Goal: Task Accomplishment & Management: Use online tool/utility

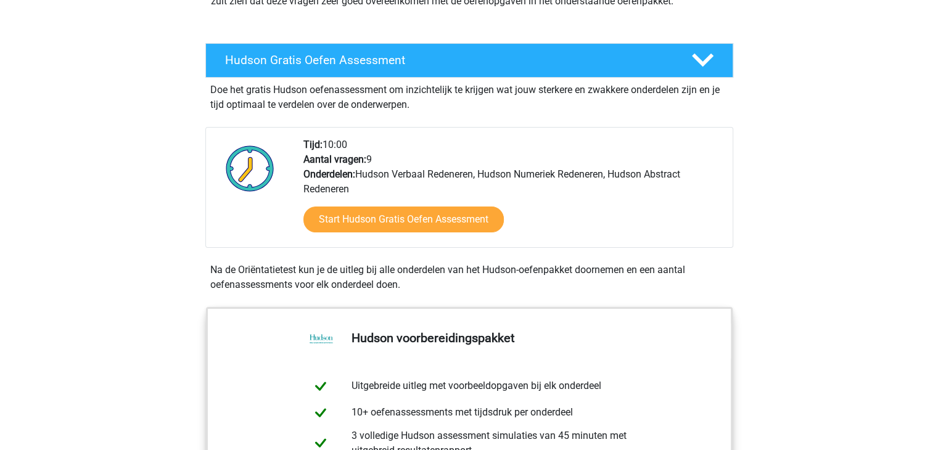
scroll to position [247, 0]
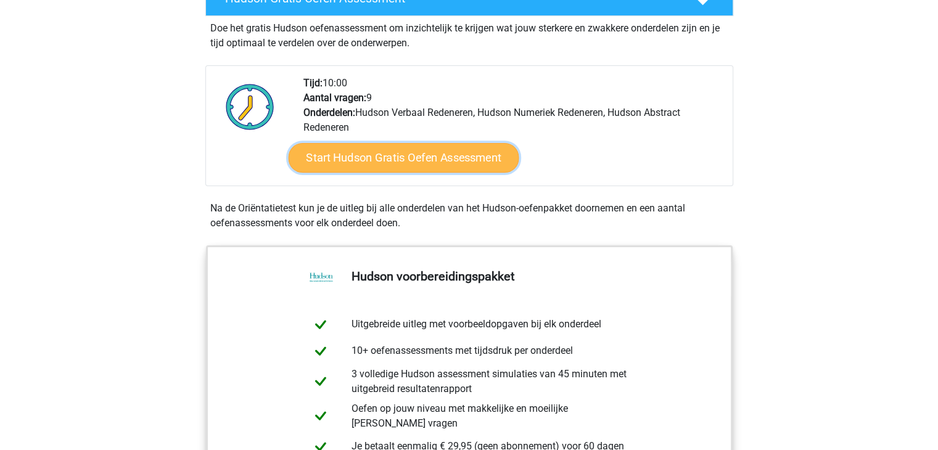
click at [412, 154] on link "Start Hudson Gratis Oefen Assessment" at bounding box center [403, 158] width 231 height 30
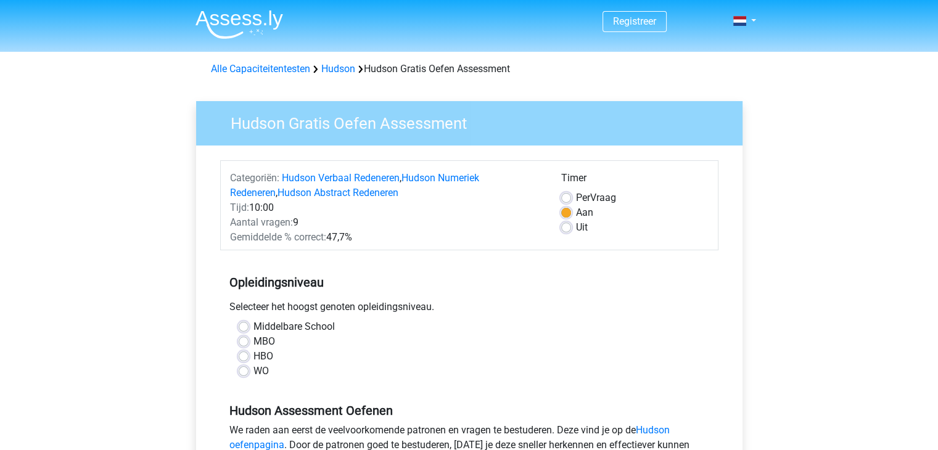
click at [254, 357] on label "HBO" at bounding box center [264, 356] width 20 height 15
click at [242, 357] on input "HBO" at bounding box center [244, 355] width 10 height 12
radio input "true"
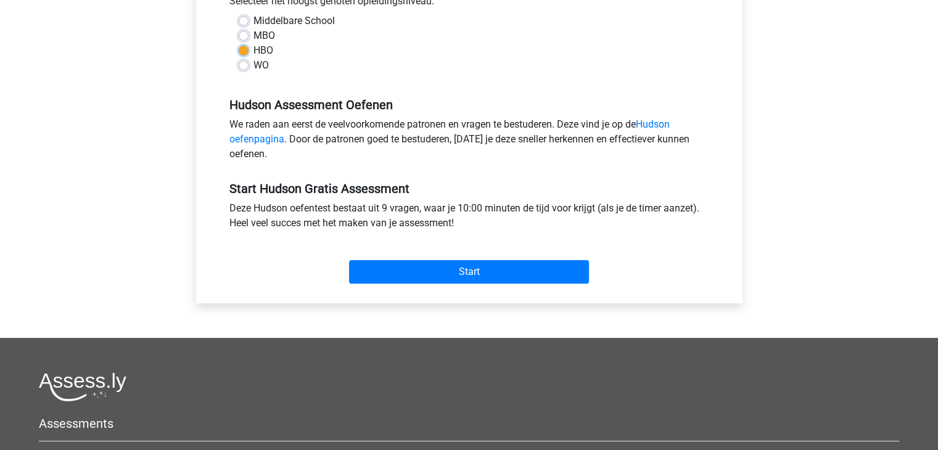
scroll to position [308, 0]
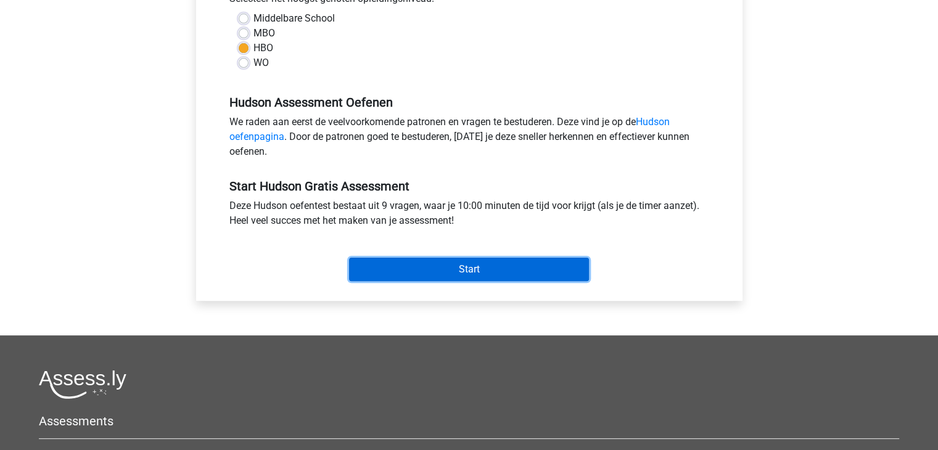
click at [393, 270] on input "Start" at bounding box center [469, 269] width 240 height 23
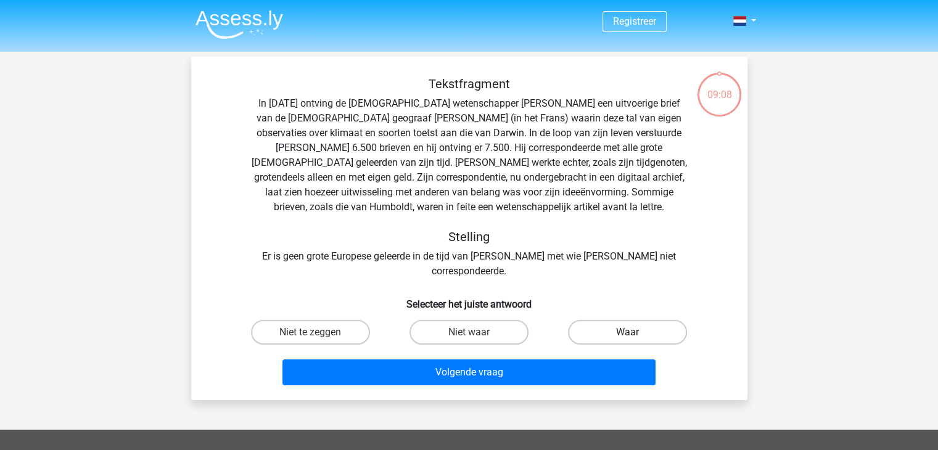
click at [632, 320] on label "Waar" at bounding box center [627, 332] width 119 height 25
click at [632, 332] on input "Waar" at bounding box center [632, 336] width 8 height 8
radio input "true"
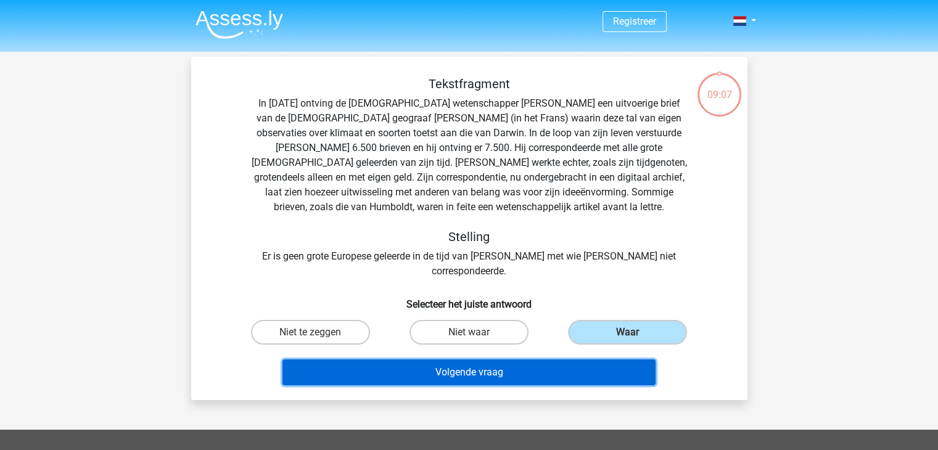
click at [543, 361] on button "Volgende vraag" at bounding box center [469, 373] width 373 height 26
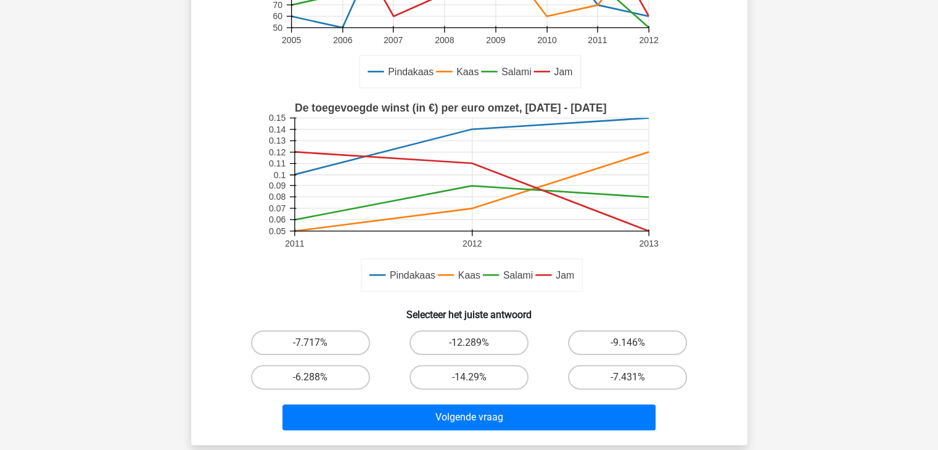
scroll to position [242, 0]
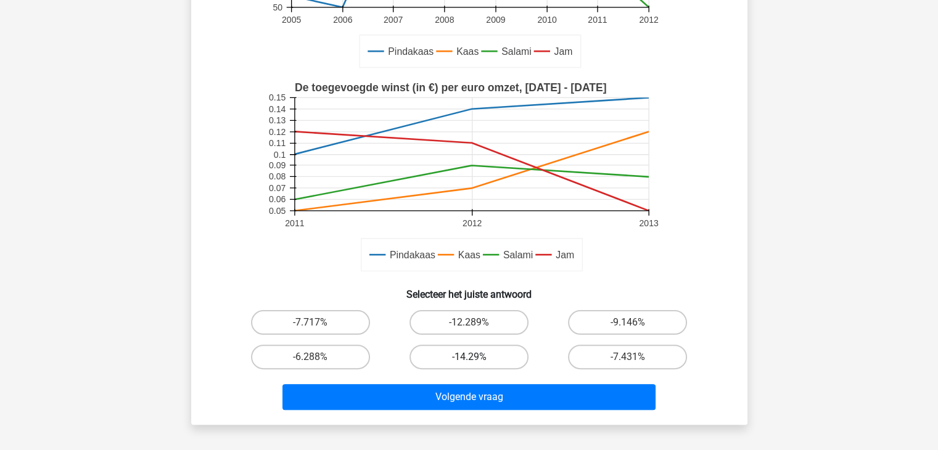
click at [474, 355] on label "-14.29%" at bounding box center [469, 357] width 119 height 25
click at [474, 357] on input "-14.29%" at bounding box center [473, 361] width 8 height 8
radio input "true"
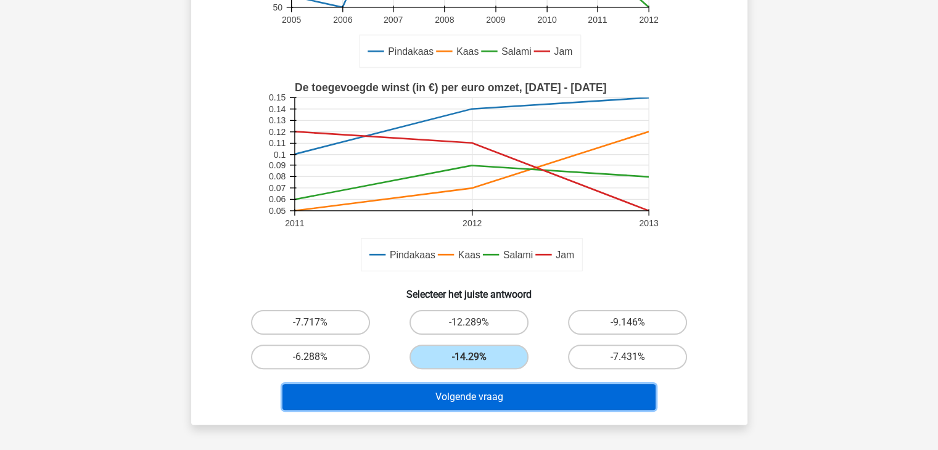
click at [471, 398] on button "Volgende vraag" at bounding box center [469, 397] width 373 height 26
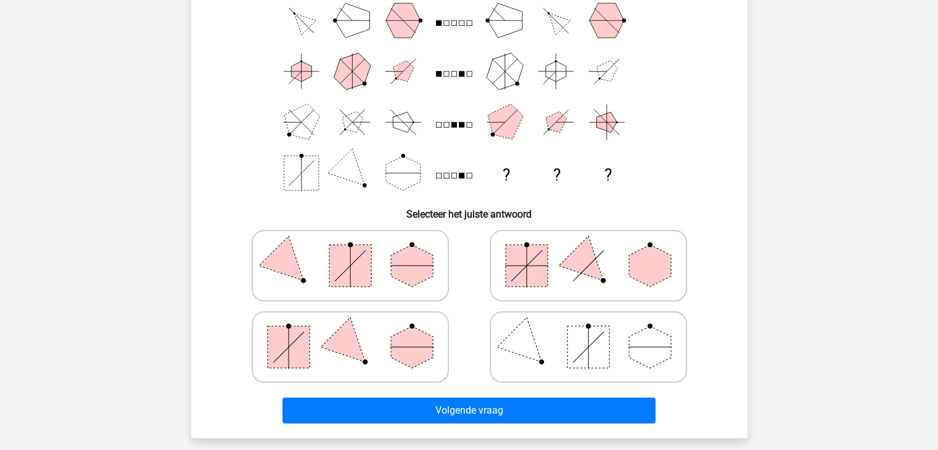
scroll to position [57, 0]
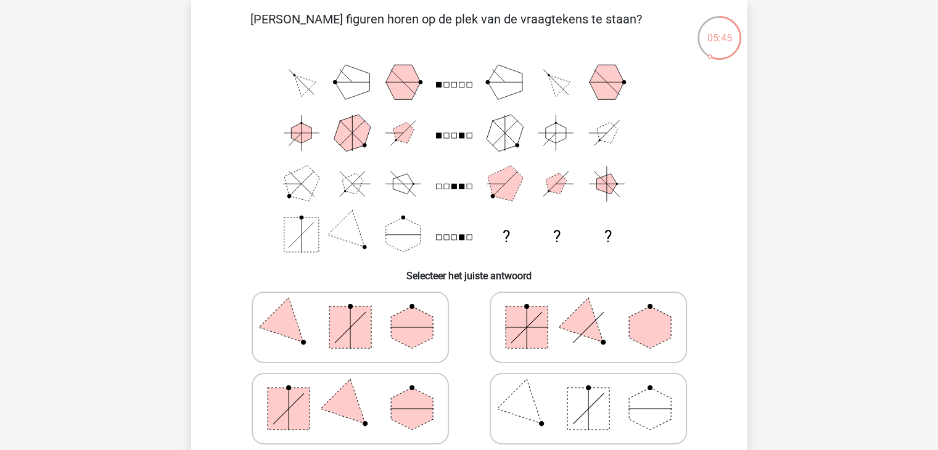
click at [355, 320] on rect at bounding box center [350, 328] width 42 height 42
click at [355, 312] on input "radio" at bounding box center [354, 308] width 8 height 8
radio input "true"
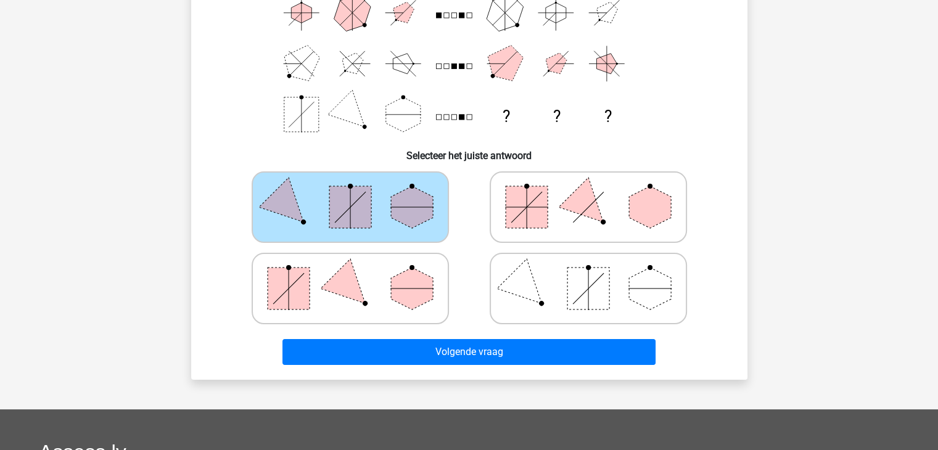
scroll to position [242, 0]
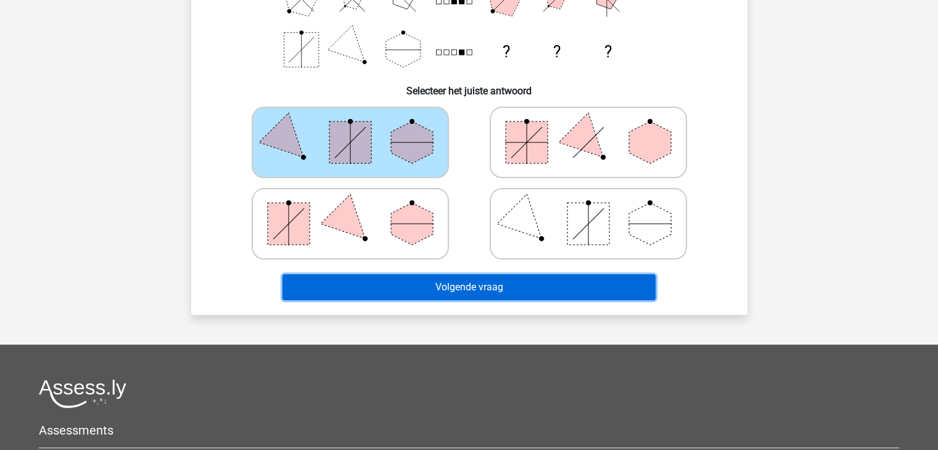
click at [502, 287] on button "Volgende vraag" at bounding box center [469, 288] width 373 height 26
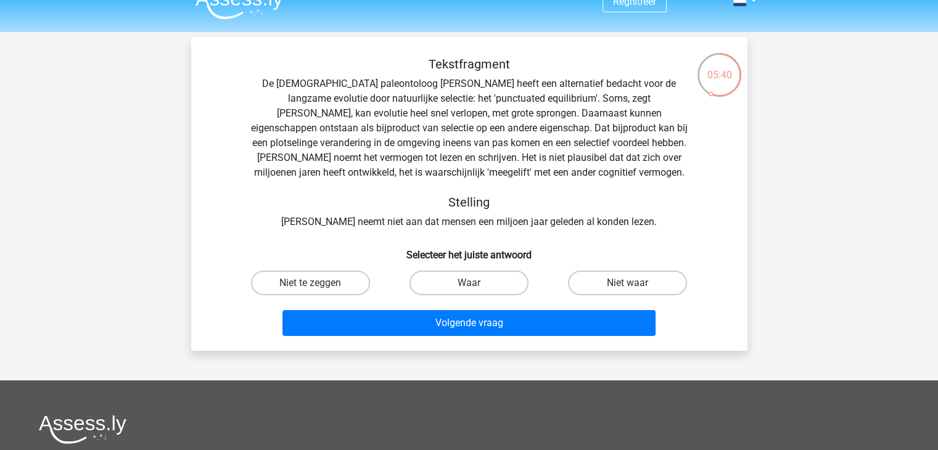
scroll to position [0, 0]
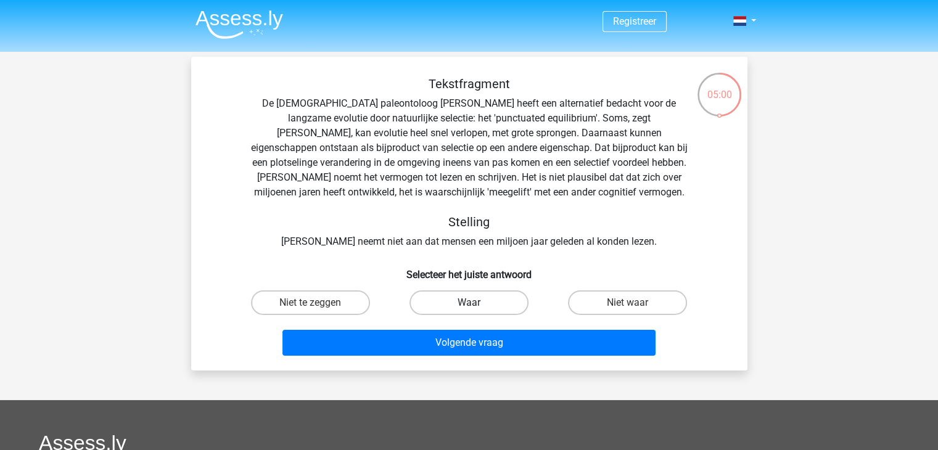
click at [439, 307] on label "Waar" at bounding box center [469, 303] width 119 height 25
click at [469, 307] on input "Waar" at bounding box center [473, 307] width 8 height 8
radio input "true"
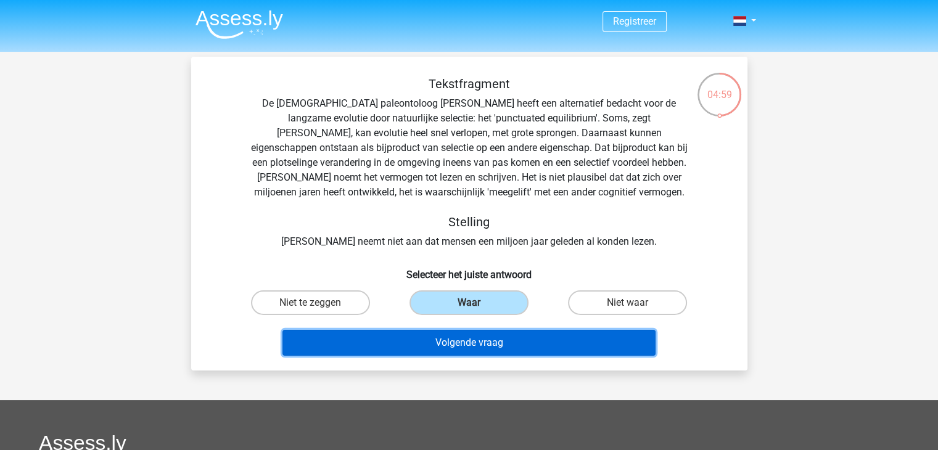
click at [450, 341] on button "Volgende vraag" at bounding box center [469, 343] width 373 height 26
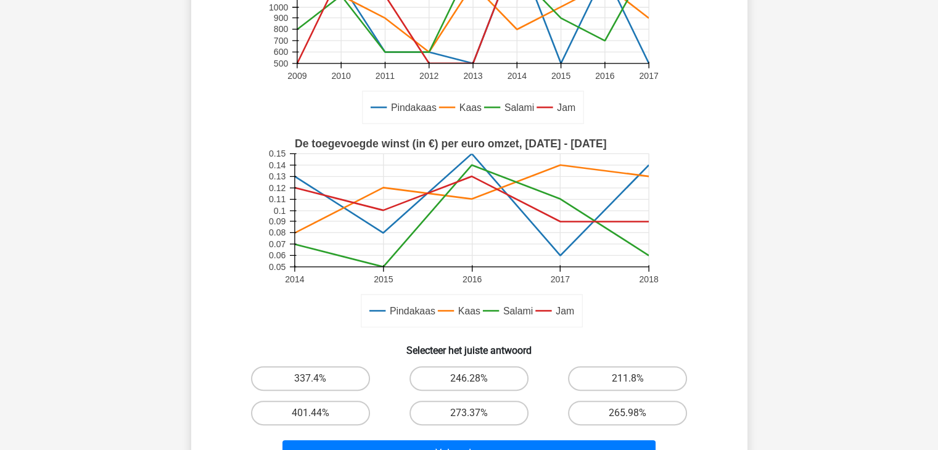
scroll to position [370, 0]
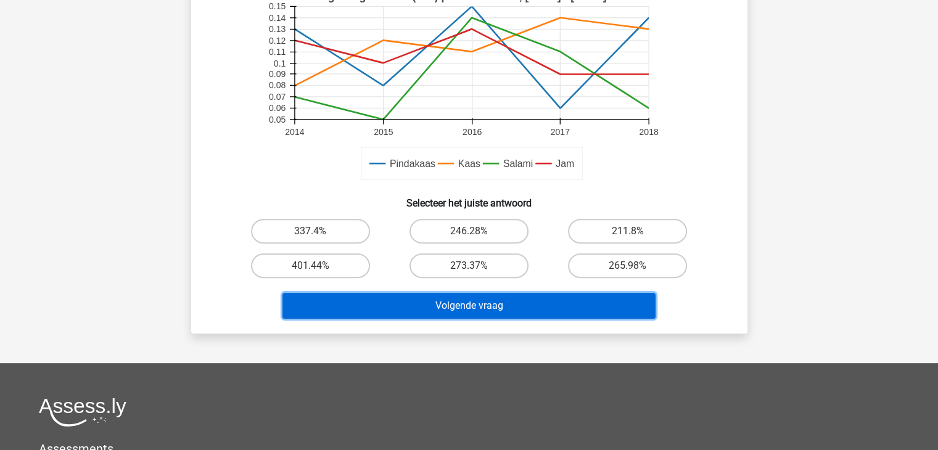
click at [543, 307] on button "Volgende vraag" at bounding box center [469, 306] width 373 height 26
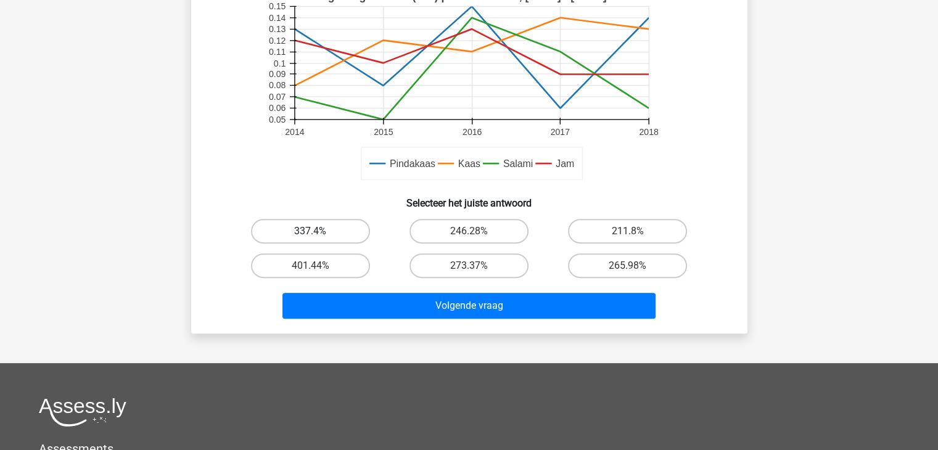
click at [344, 229] on label "337.4%" at bounding box center [310, 231] width 119 height 25
click at [318, 231] on input "337.4%" at bounding box center [314, 235] width 8 height 8
radio input "true"
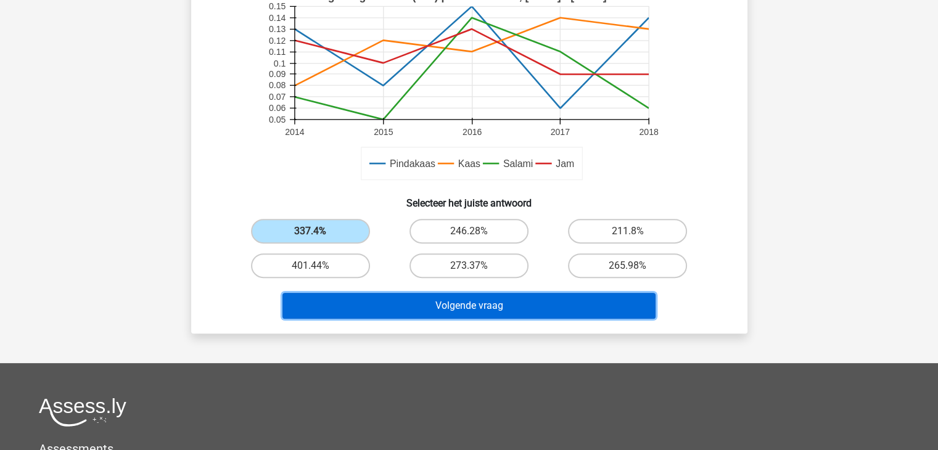
click at [561, 301] on button "Volgende vraag" at bounding box center [469, 306] width 373 height 26
click at [477, 308] on button "Volgende vraag" at bounding box center [469, 306] width 373 height 26
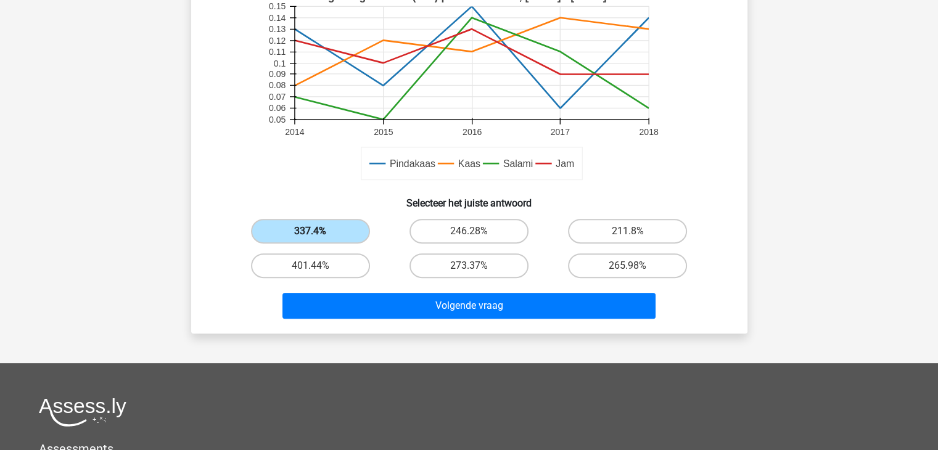
click at [339, 234] on label "337.4%" at bounding box center [310, 231] width 119 height 25
click at [318, 234] on input "337.4%" at bounding box center [314, 235] width 8 height 8
click at [461, 233] on label "246.28%" at bounding box center [469, 231] width 119 height 25
click at [469, 233] on input "246.28%" at bounding box center [473, 235] width 8 height 8
radio input "true"
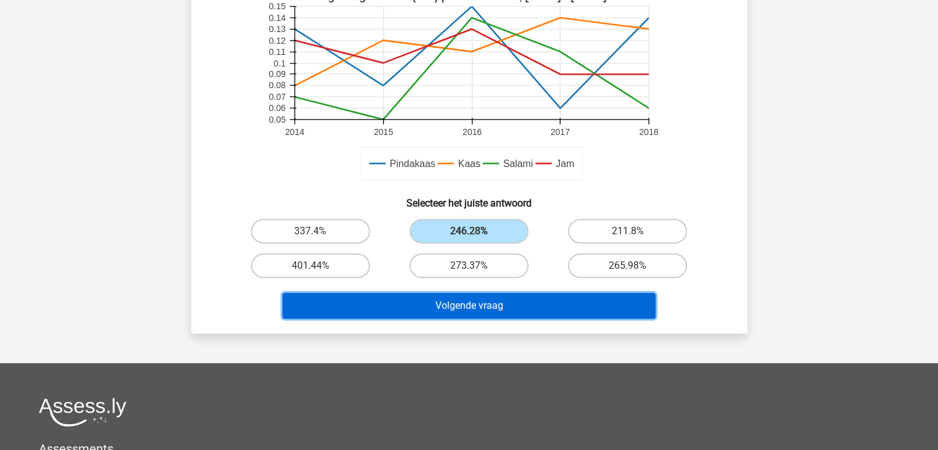
click at [454, 302] on button "Volgende vraag" at bounding box center [469, 306] width 373 height 26
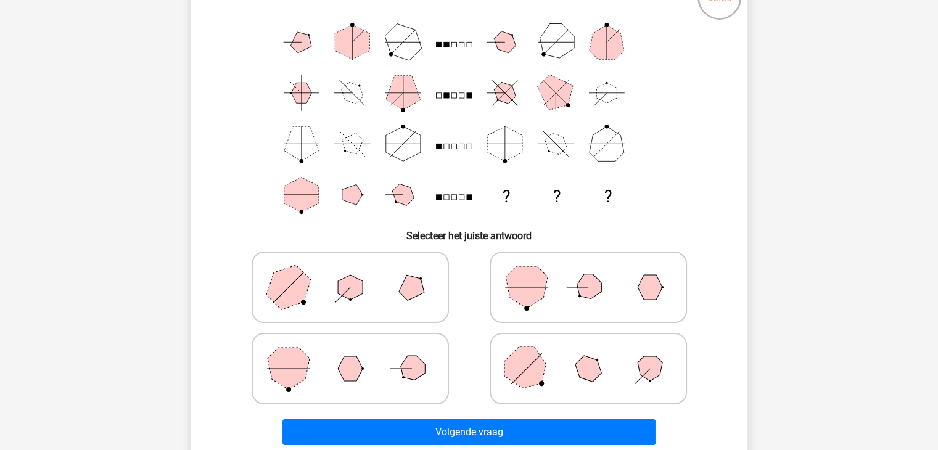
scroll to position [118, 0]
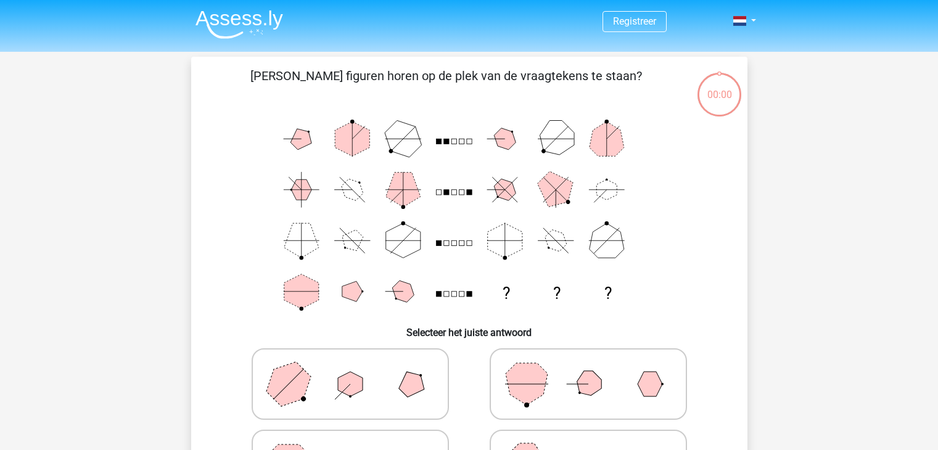
scroll to position [289, 0]
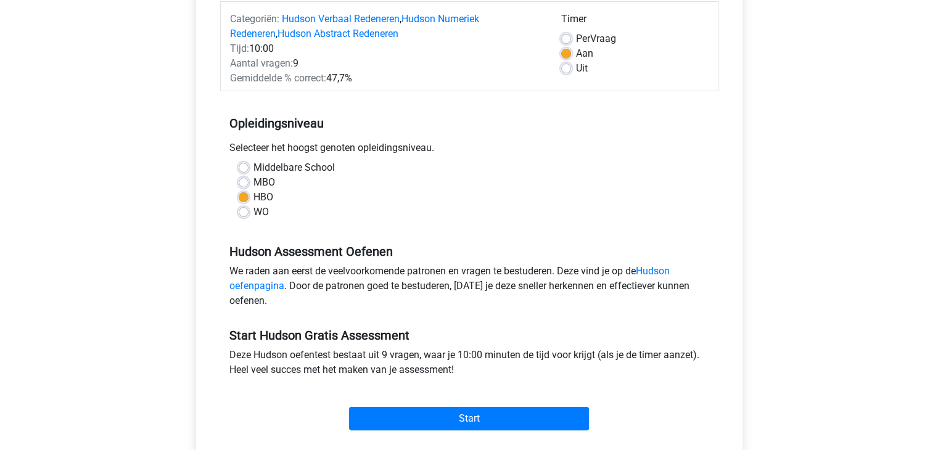
scroll to position [185, 0]
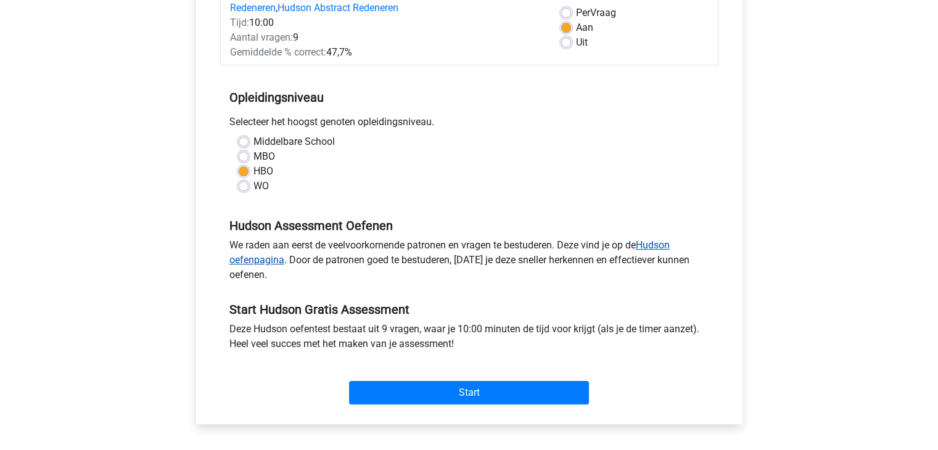
click at [257, 255] on link "Hudson oefenpagina" at bounding box center [449, 252] width 440 height 27
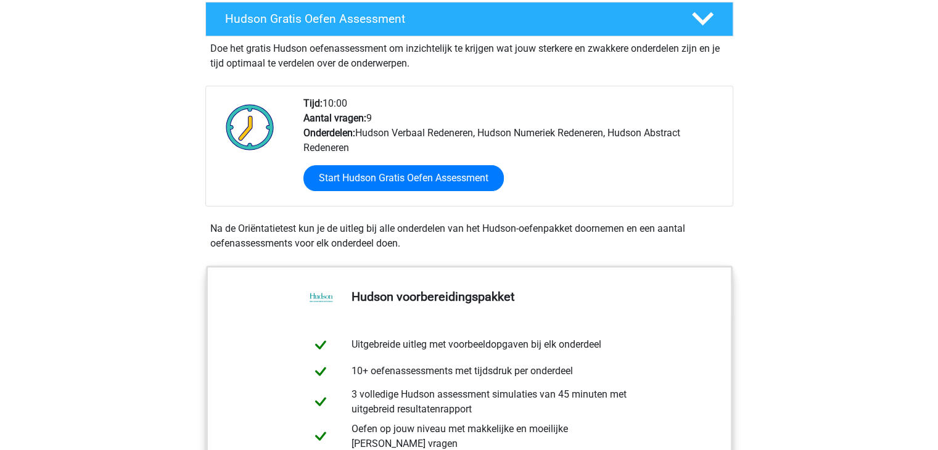
scroll to position [247, 0]
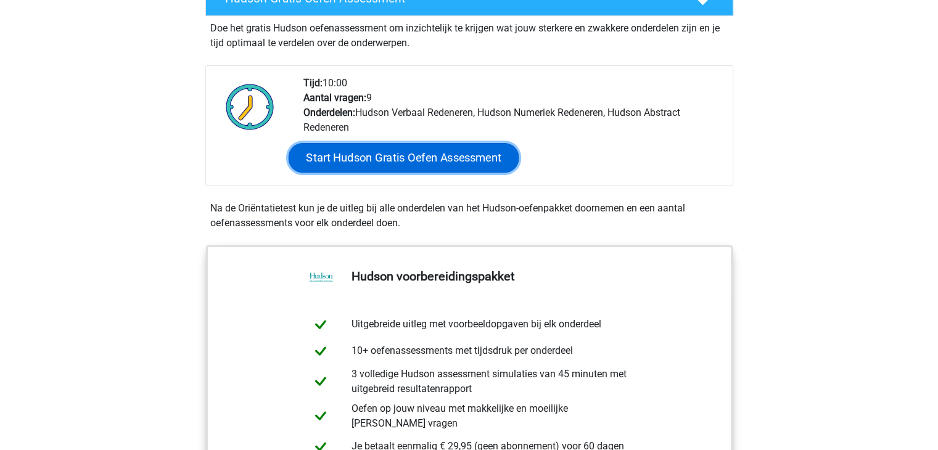
click at [392, 160] on link "Start Hudson Gratis Oefen Assessment" at bounding box center [403, 158] width 231 height 30
